Goal: Task Accomplishment & Management: Manage account settings

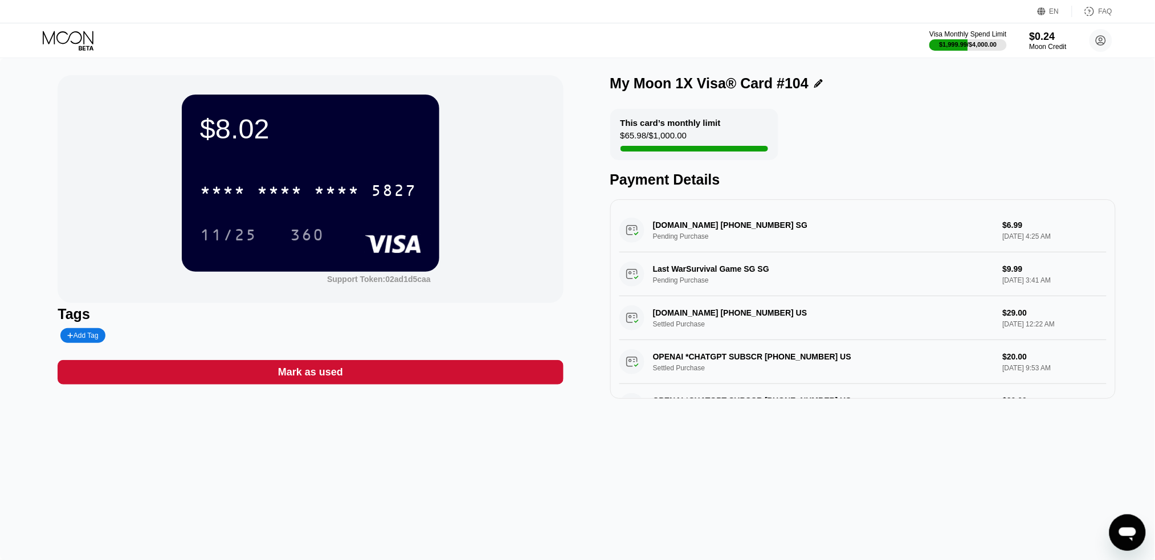
click at [63, 37] on icon at bounding box center [69, 41] width 53 height 20
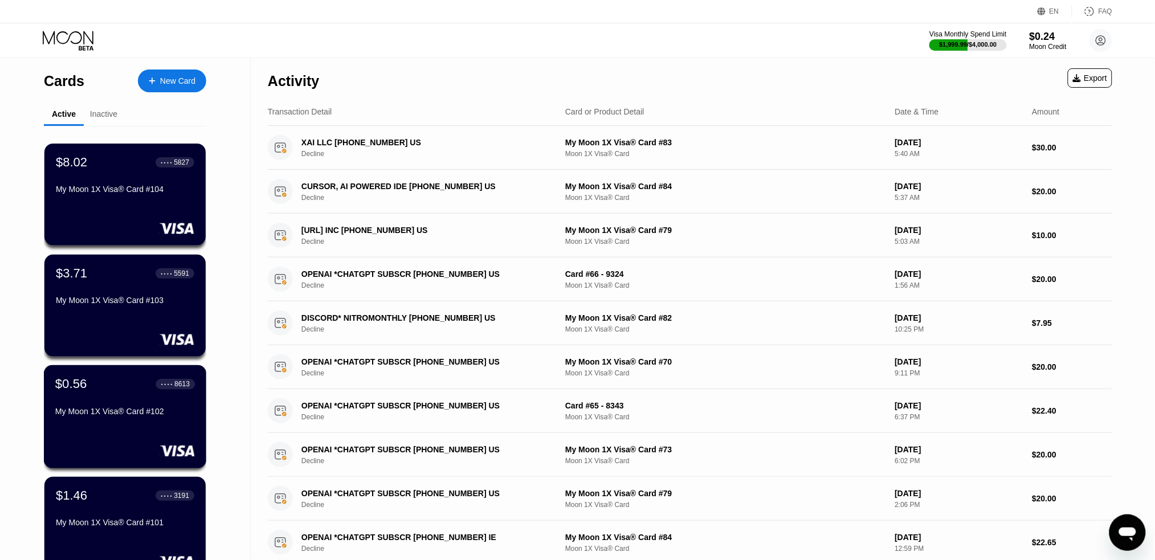
drag, startPoint x: 81, startPoint y: 433, endPoint x: 194, endPoint y: 364, distance: 132.7
click at [81, 432] on div "$0.56 ● ● ● ● 8613 My Moon 1X Visa® Card #102" at bounding box center [125, 416] width 163 height 103
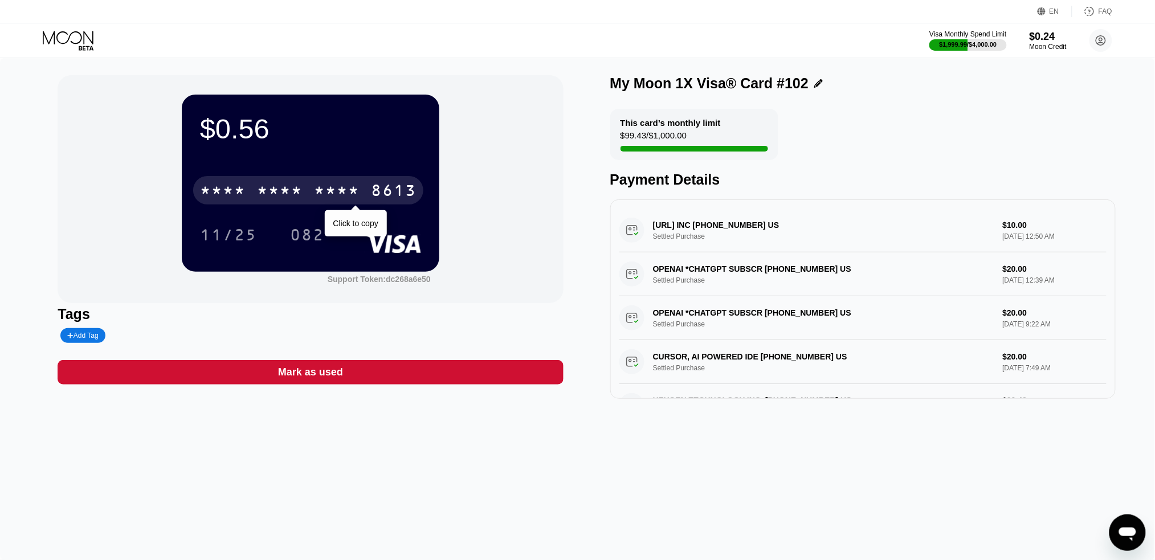
click at [349, 190] on div "* * * *" at bounding box center [337, 192] width 46 height 18
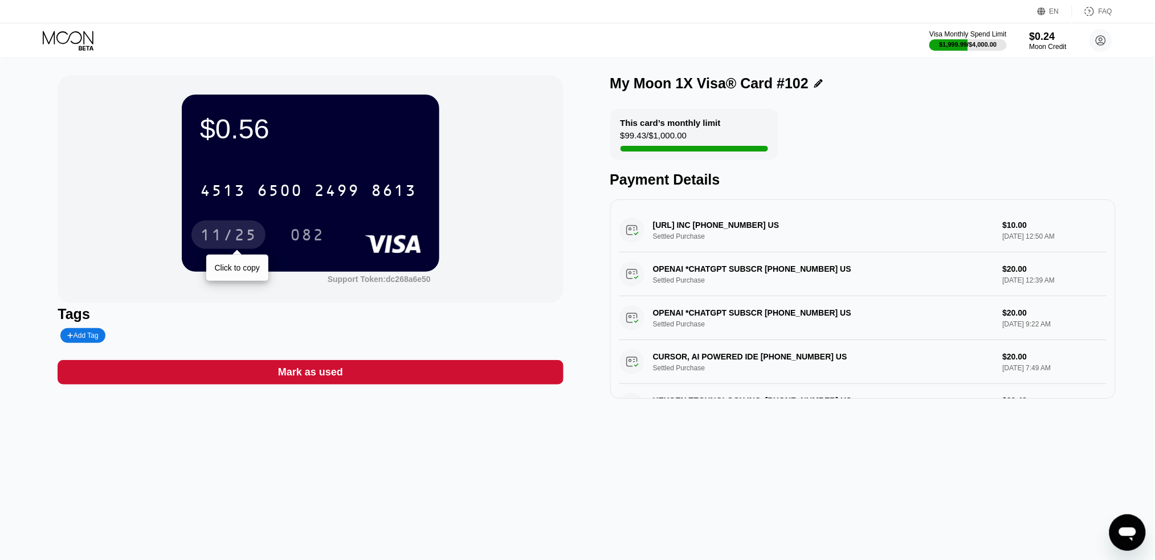
click at [233, 235] on div "11/25" at bounding box center [228, 236] width 57 height 18
click at [315, 232] on div "082" at bounding box center [307, 236] width 34 height 18
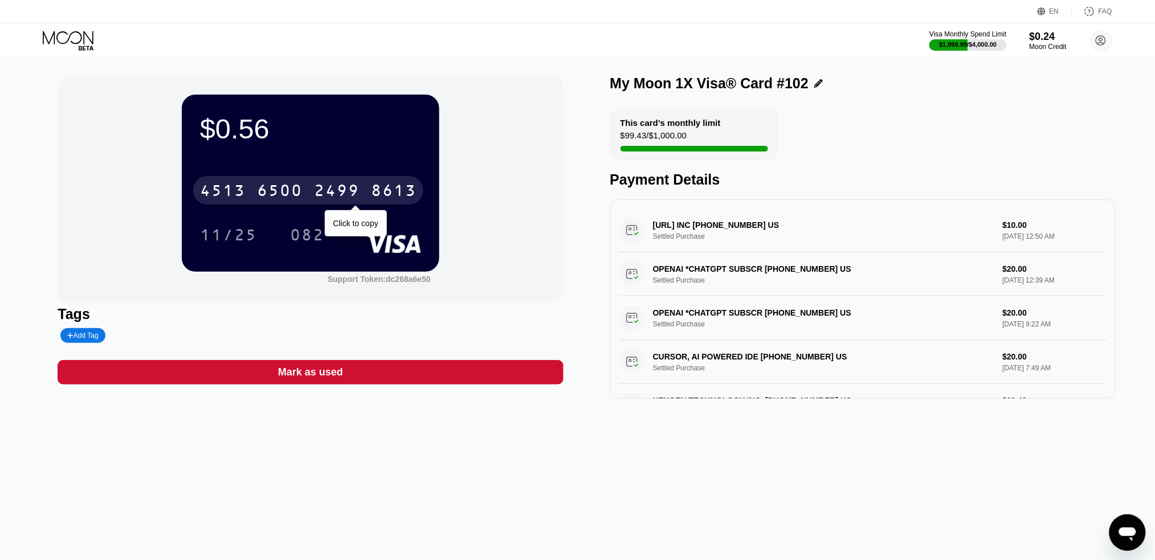
click at [294, 199] on div "6500" at bounding box center [280, 192] width 46 height 18
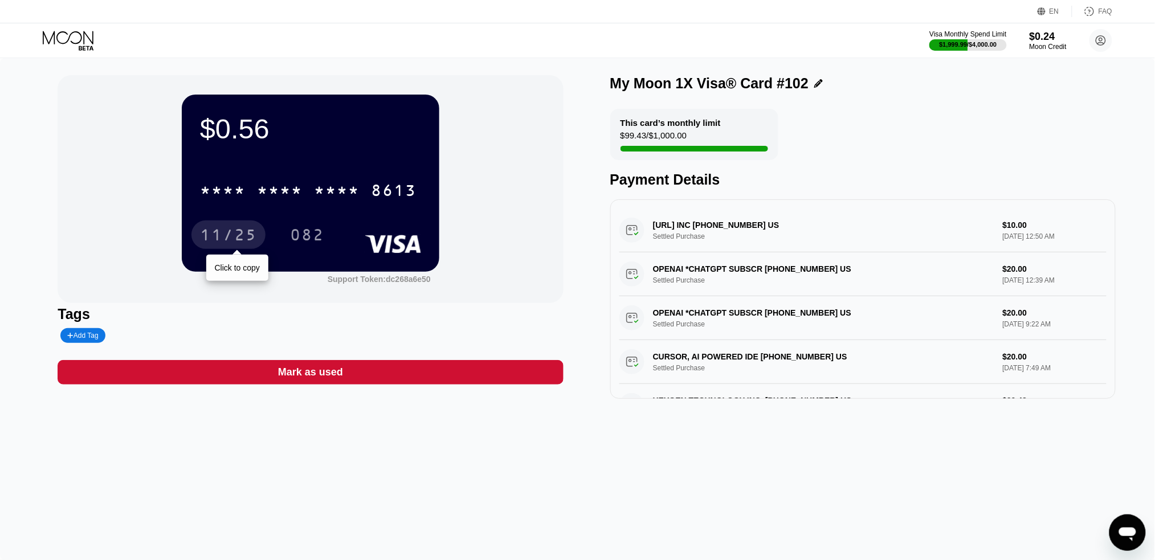
click at [235, 235] on div "11/25" at bounding box center [228, 236] width 57 height 18
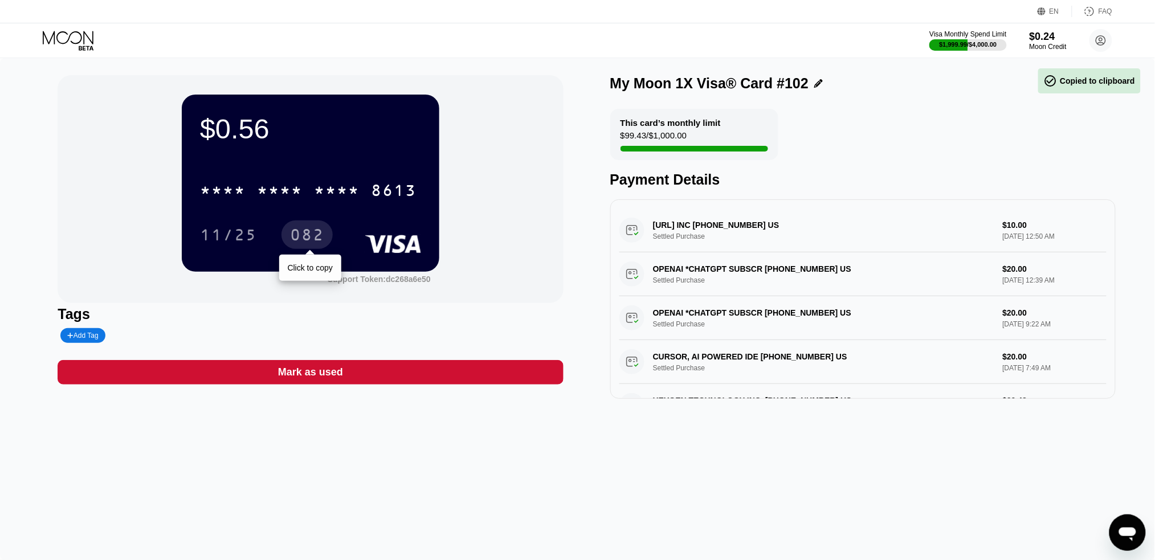
click at [299, 238] on div "082" at bounding box center [307, 236] width 34 height 18
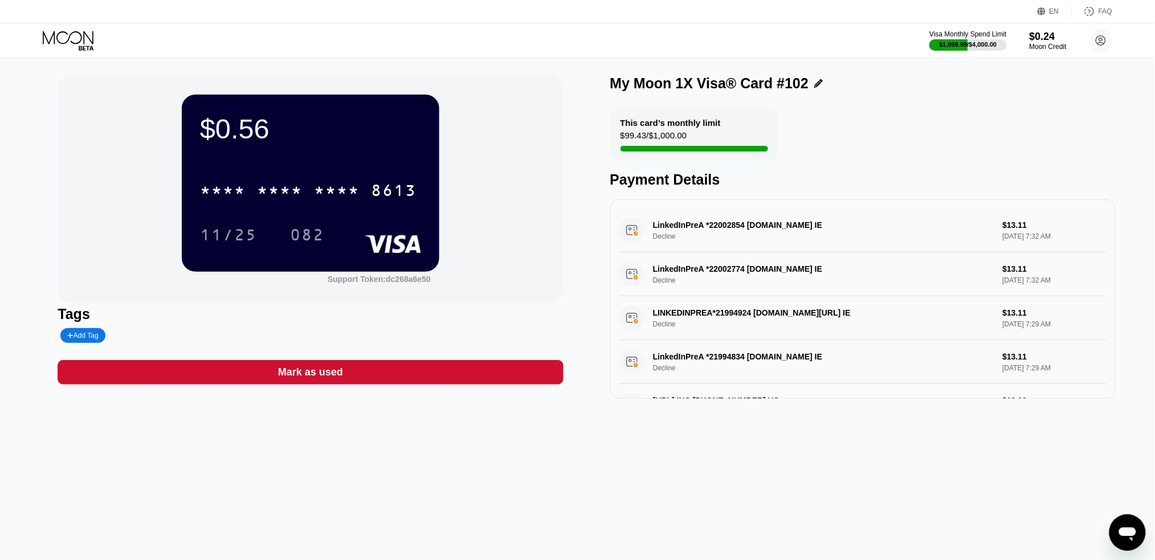
drag, startPoint x: 584, startPoint y: 214, endPoint x: 1050, endPoint y: 277, distance: 470.3
click at [1050, 277] on div "$0.56 * * * * * * * * * * * * 8613 11/25 082 Support Token: dc268a6e50 Tags Add…" at bounding box center [577, 237] width 1039 height 324
click at [657, 448] on div "$0.56 * * * * * * * * * * * * 8613 11/25 082 Support Token: dc268a6e50 Tags Add…" at bounding box center [577, 309] width 1155 height 502
